Goal: Entertainment & Leisure: Consume media (video, audio)

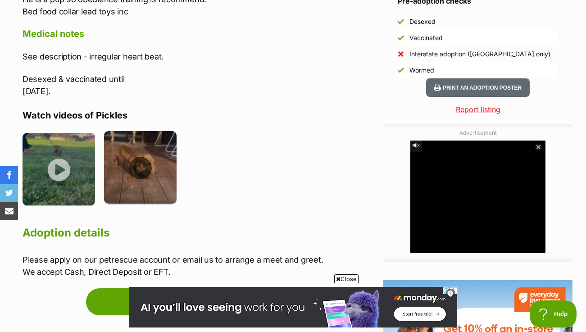
click at [137, 155] on img at bounding box center [140, 167] width 73 height 73
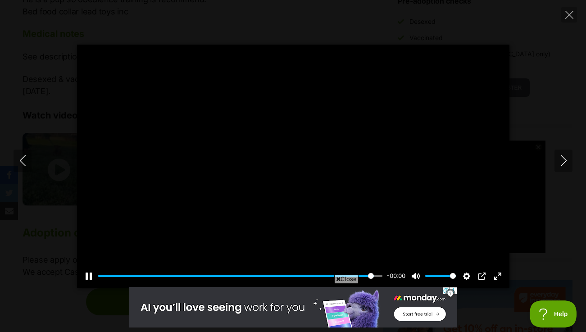
type input "100"
click at [25, 156] on icon "Previous" at bounding box center [22, 160] width 11 height 11
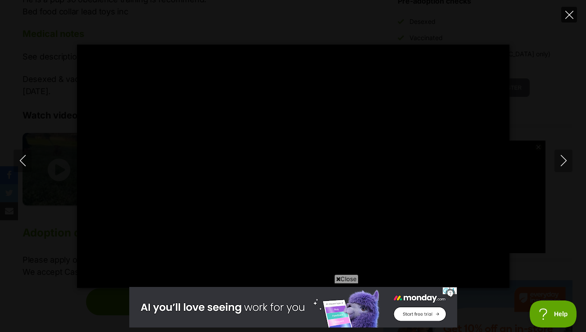
click at [572, 17] on icon "Close" at bounding box center [569, 15] width 8 height 8
type input "89.04"
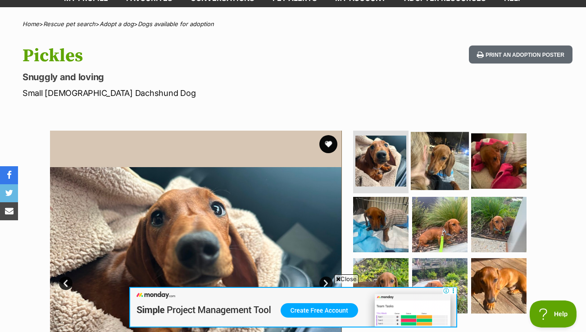
click at [442, 158] on img at bounding box center [440, 161] width 58 height 58
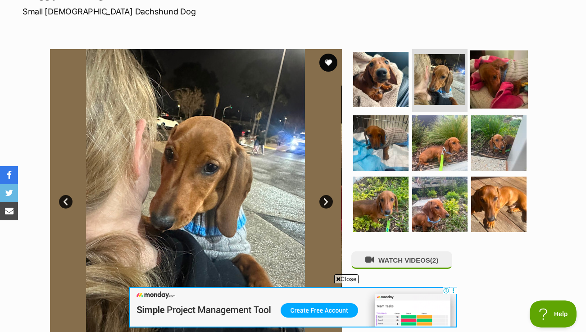
click at [498, 94] on img at bounding box center [499, 79] width 58 height 58
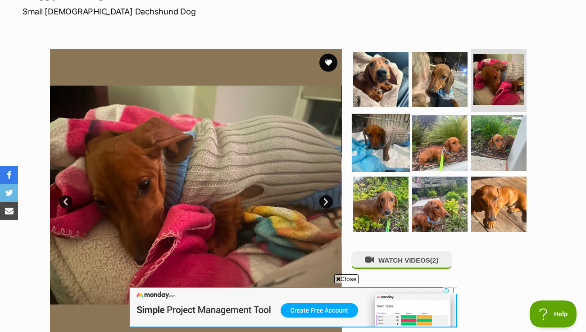
click at [361, 125] on img at bounding box center [381, 143] width 58 height 58
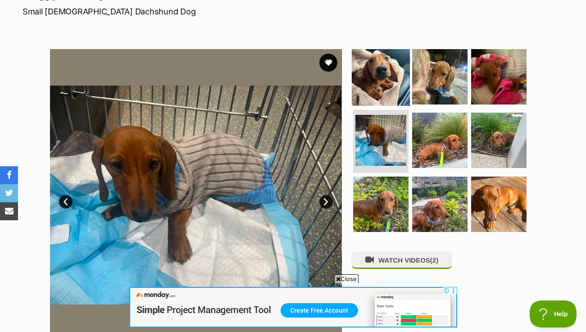
click at [380, 79] on img at bounding box center [381, 76] width 58 height 58
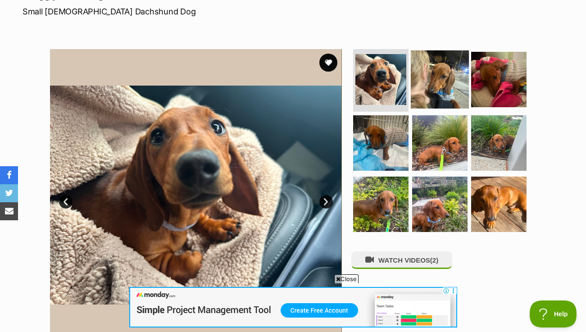
click at [439, 69] on img at bounding box center [440, 79] width 58 height 58
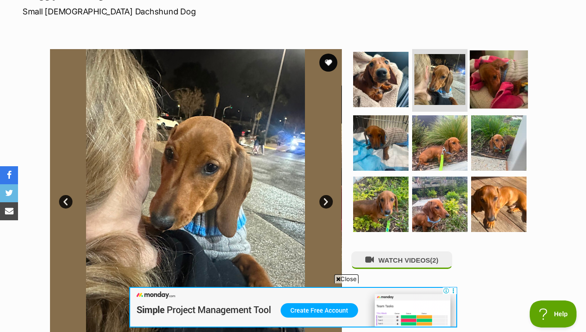
click at [506, 93] on img at bounding box center [499, 79] width 58 height 58
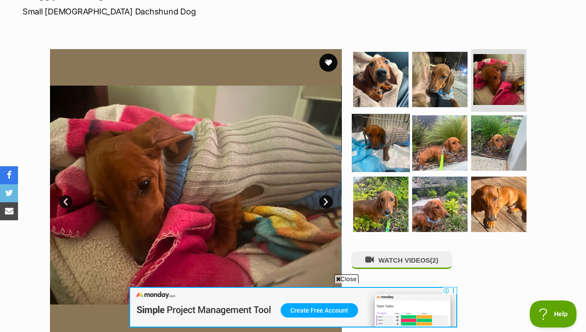
click at [377, 149] on img at bounding box center [381, 143] width 58 height 58
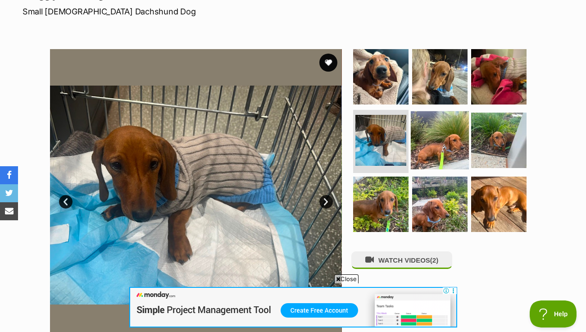
click at [457, 152] on img at bounding box center [440, 140] width 58 height 58
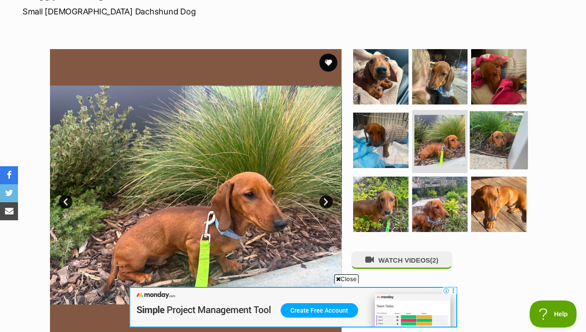
click at [519, 163] on img at bounding box center [499, 140] width 58 height 58
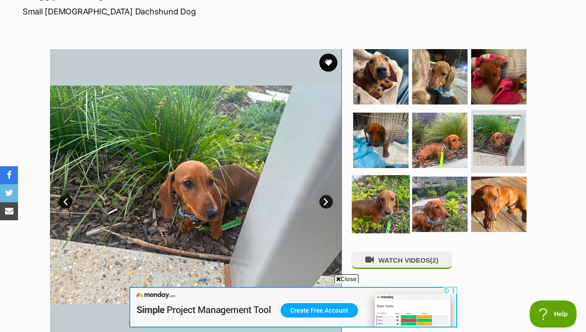
click at [392, 209] on img at bounding box center [381, 204] width 58 height 58
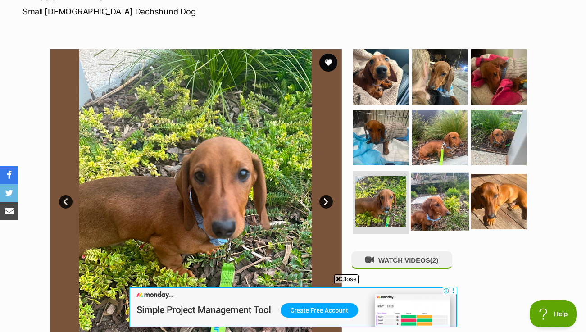
click at [432, 212] on img at bounding box center [440, 202] width 58 height 58
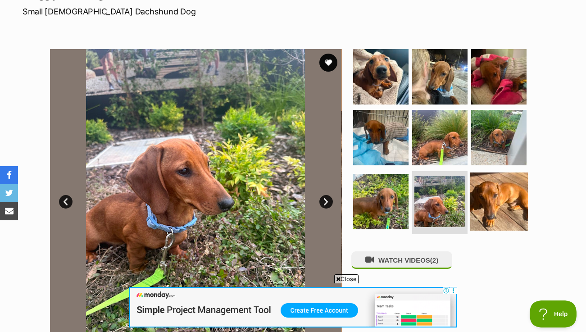
click at [489, 224] on img at bounding box center [499, 202] width 58 height 58
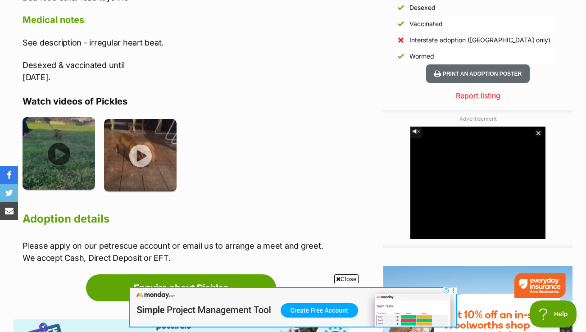
click at [51, 148] on img at bounding box center [59, 153] width 73 height 73
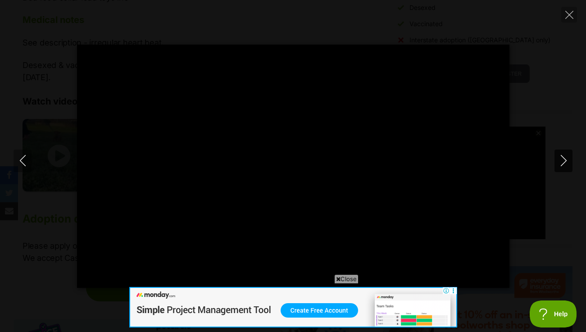
click at [566, 156] on icon "Next" at bounding box center [563, 160] width 11 height 11
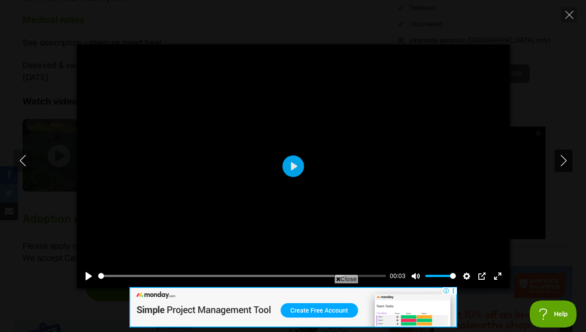
type input "22.02"
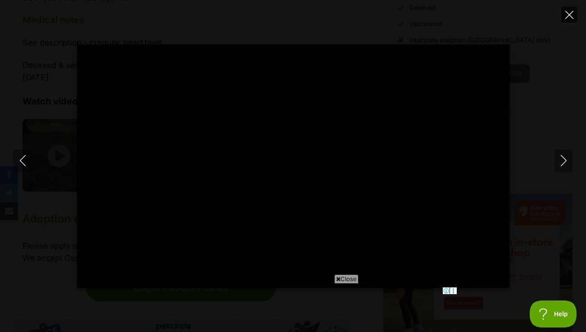
type input "100"
click at [567, 12] on icon "Close" at bounding box center [569, 15] width 8 height 8
